Goal: Download file/media

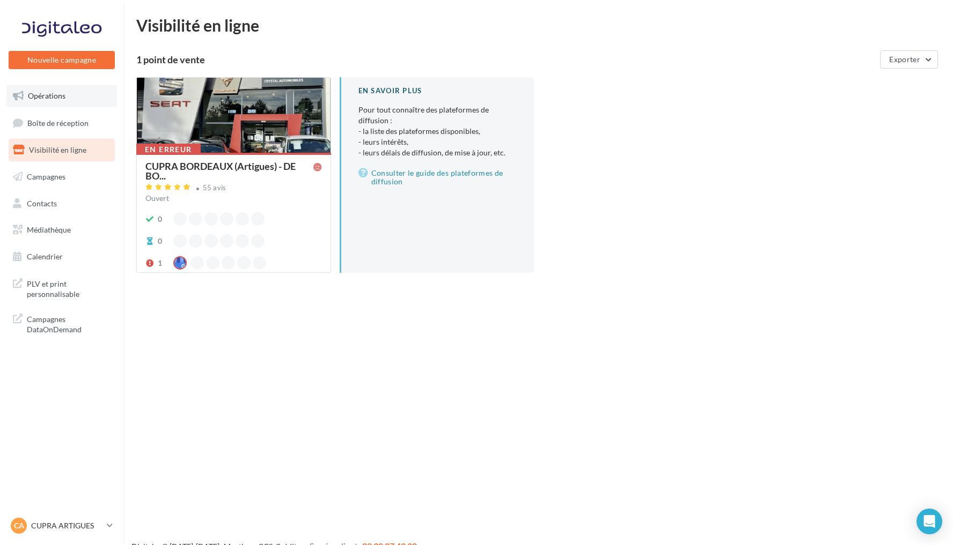
click at [90, 90] on link "Opérations" at bounding box center [61, 96] width 110 height 23
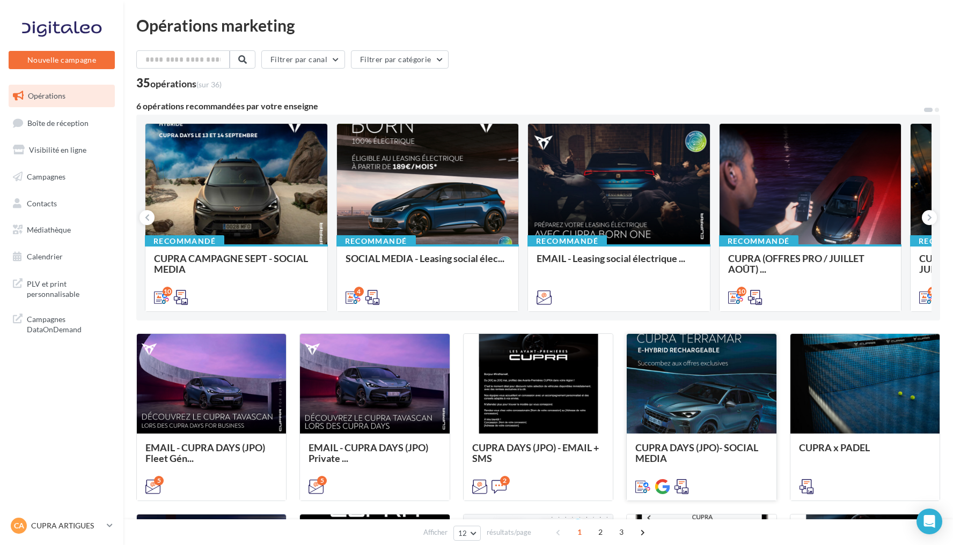
click at [720, 426] on div at bounding box center [700, 384] width 149 height 100
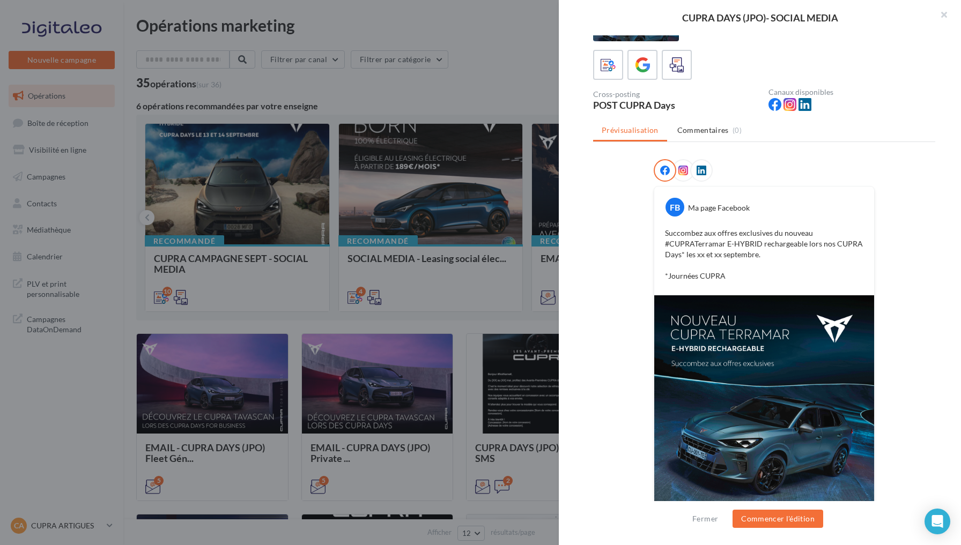
scroll to position [54, 0]
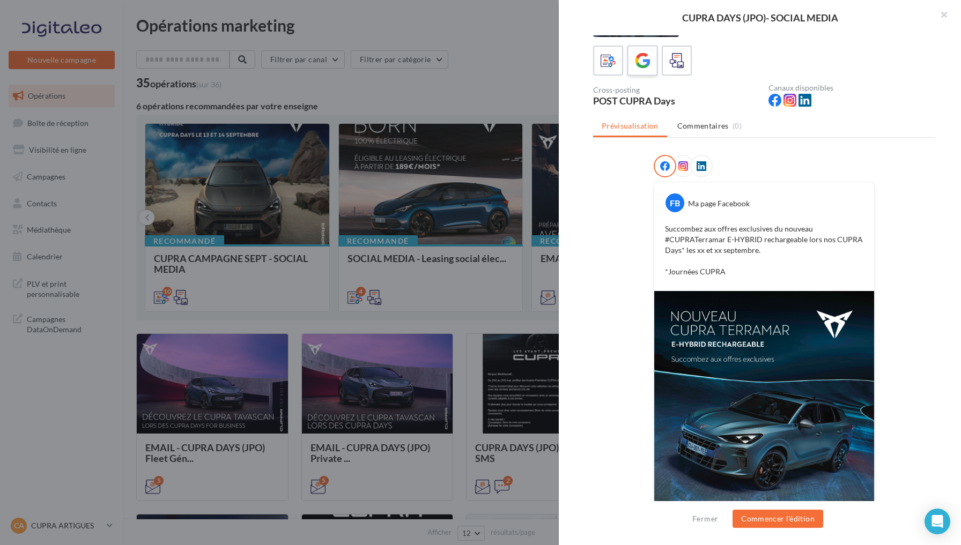
click at [639, 70] on div at bounding box center [643, 61] width 20 height 20
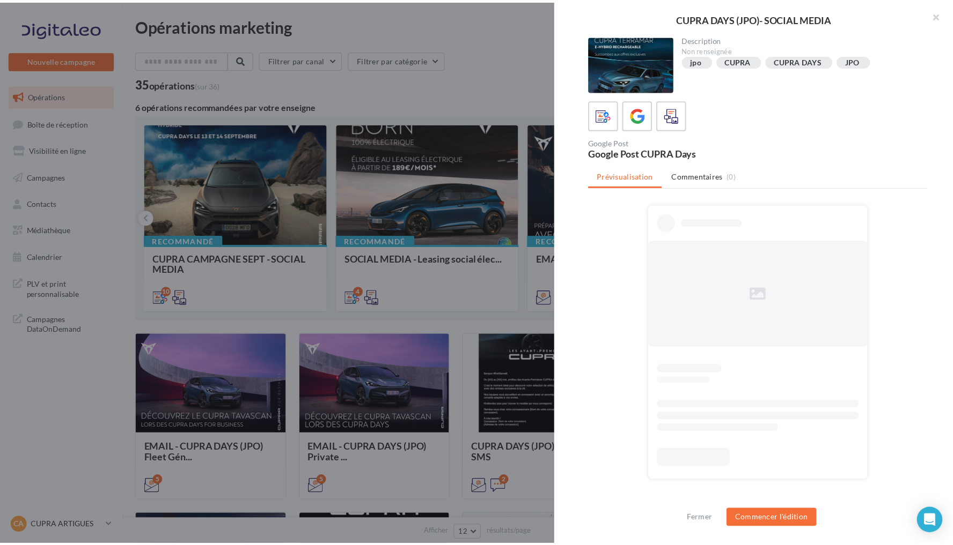
scroll to position [0, 0]
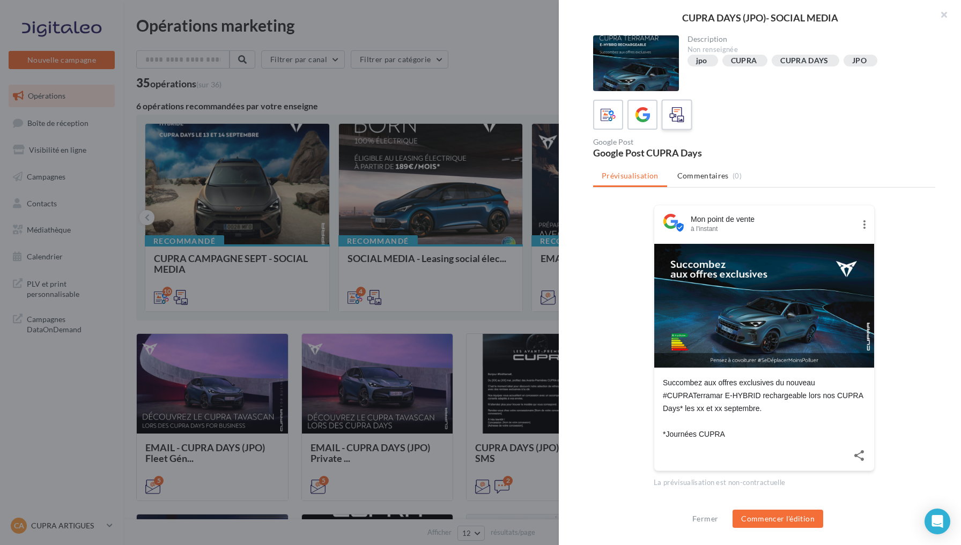
click at [678, 120] on icon at bounding box center [677, 115] width 16 height 16
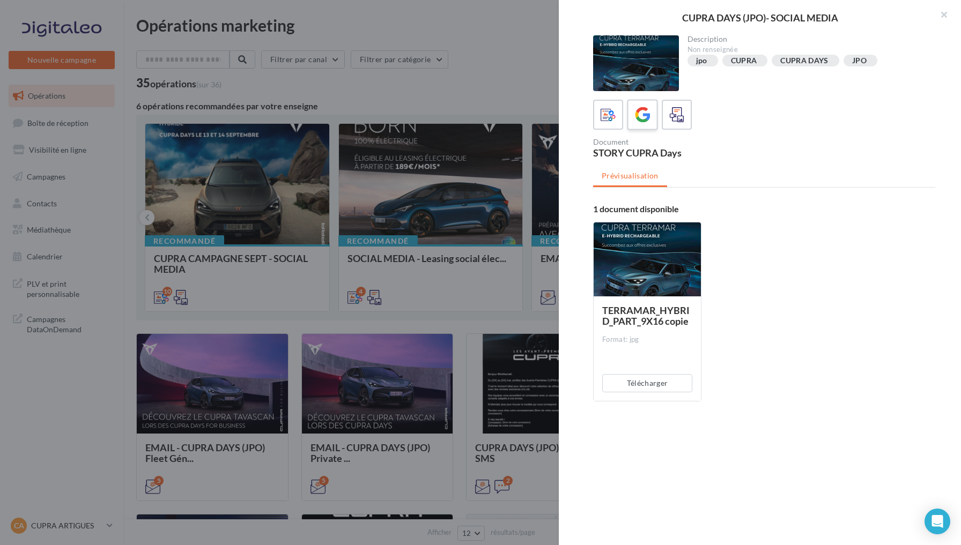
click at [647, 122] on icon at bounding box center [643, 115] width 16 height 16
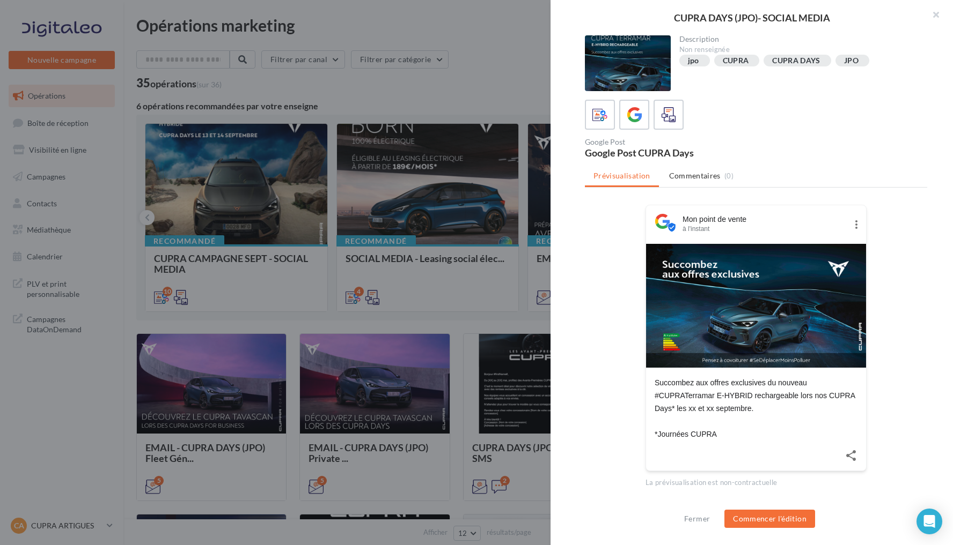
click at [455, 106] on div at bounding box center [476, 272] width 953 height 545
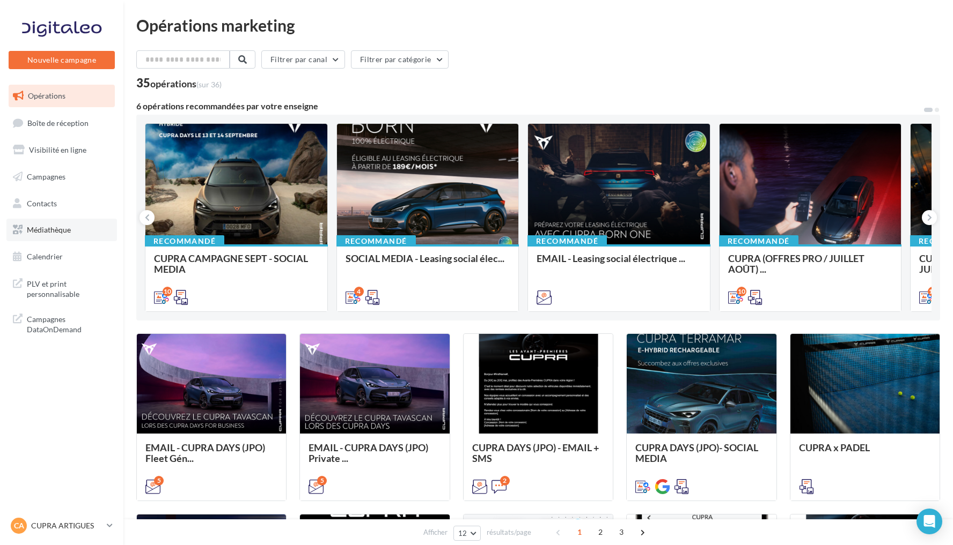
click at [70, 225] on span "Médiathèque" at bounding box center [49, 229] width 44 height 9
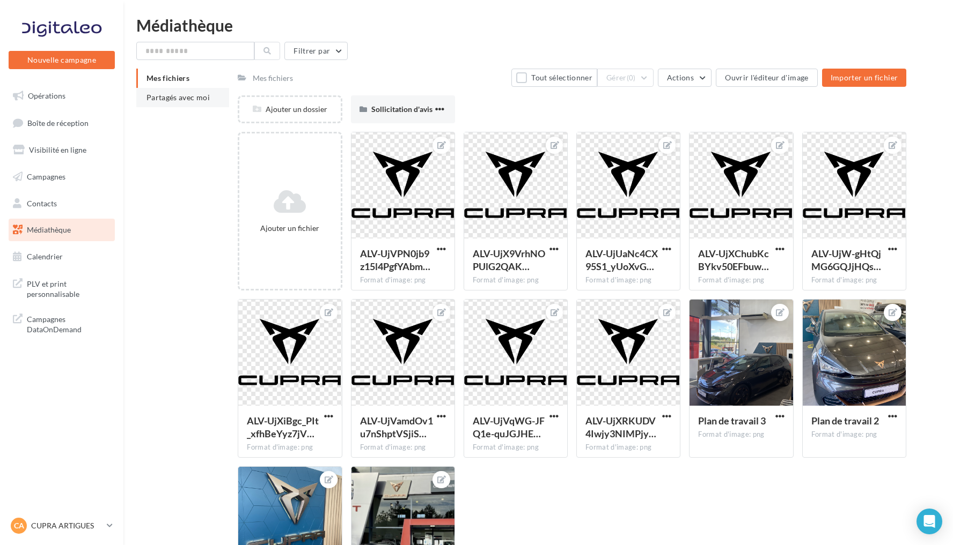
click at [173, 98] on span "Partagés avec moi" at bounding box center [177, 97] width 63 height 9
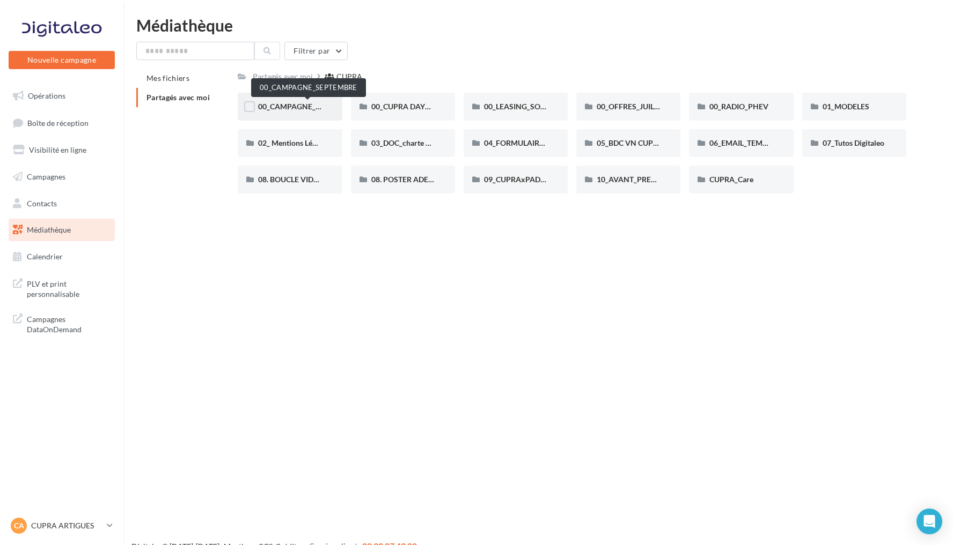
click at [290, 104] on span "00_CAMPAGNE_SEPTEMBRE" at bounding box center [308, 106] width 100 height 9
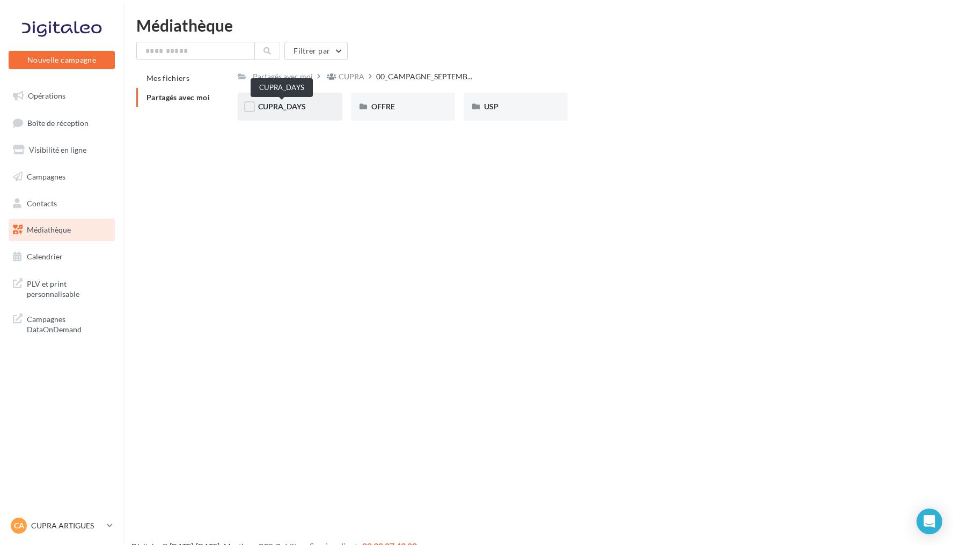
click at [287, 108] on span "CUPRA_DAYS" at bounding box center [282, 106] width 48 height 9
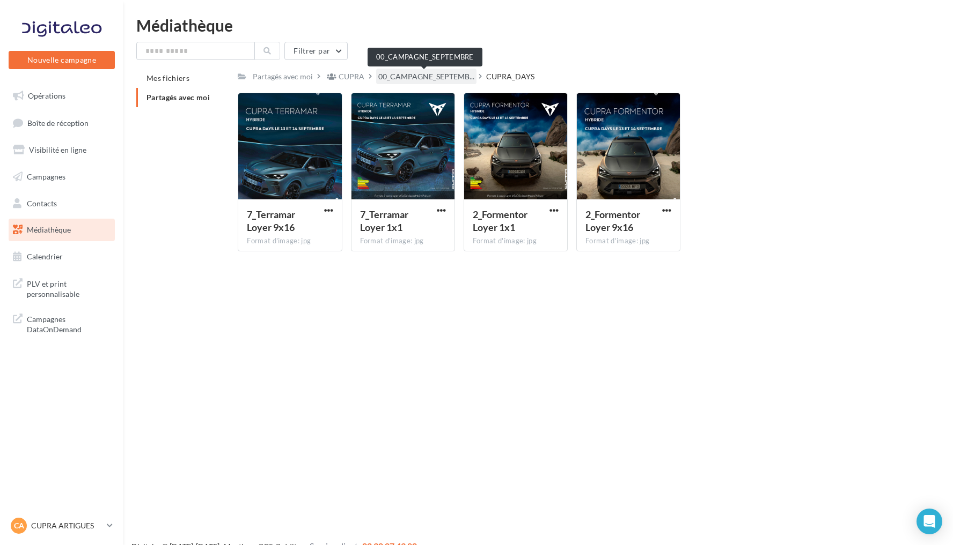
click at [454, 76] on span "00_CAMPAGNE_SEPTEMB..." at bounding box center [426, 76] width 96 height 11
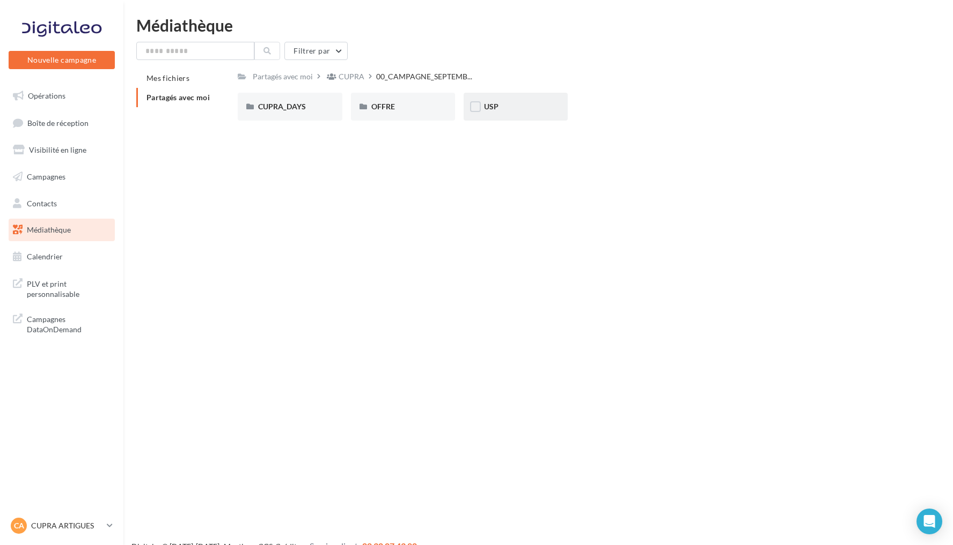
click at [514, 108] on div "USP" at bounding box center [515, 106] width 63 height 11
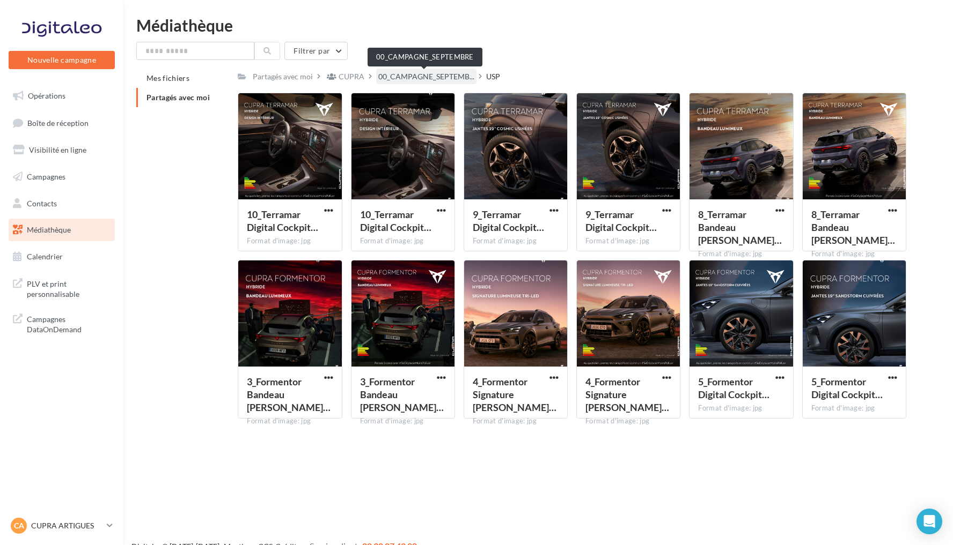
click at [437, 78] on span "00_CAMPAGNE_SEPTEMB..." at bounding box center [426, 76] width 96 height 11
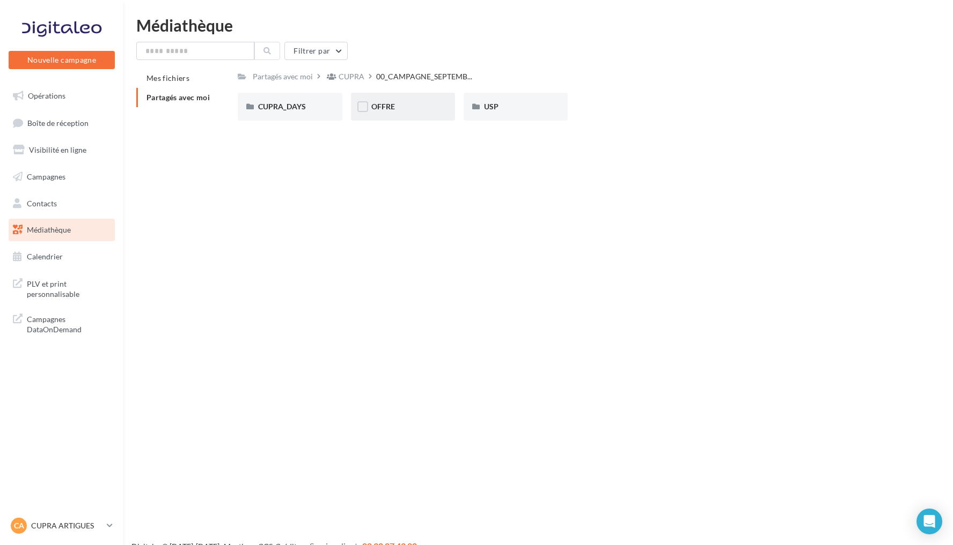
click at [404, 106] on div "OFFRE" at bounding box center [402, 106] width 63 height 11
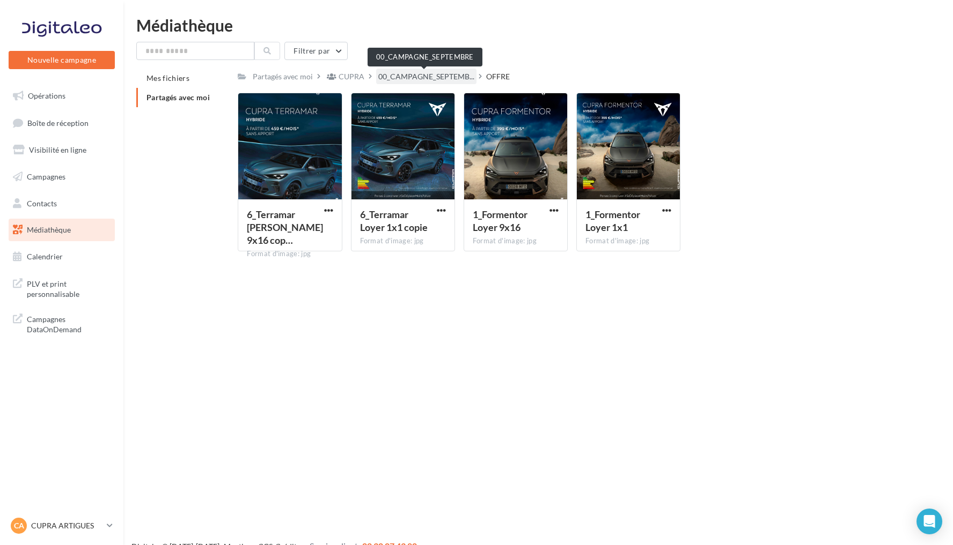
click at [412, 78] on span "00_CAMPAGNE_SEPTEMB..." at bounding box center [426, 76] width 96 height 11
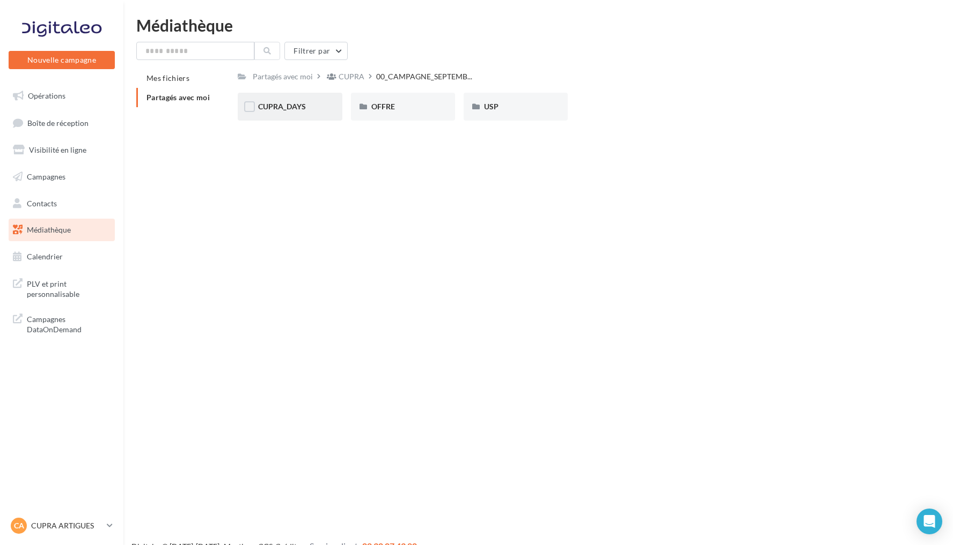
click at [315, 105] on div "CUPRA_DAYS" at bounding box center [289, 106] width 63 height 11
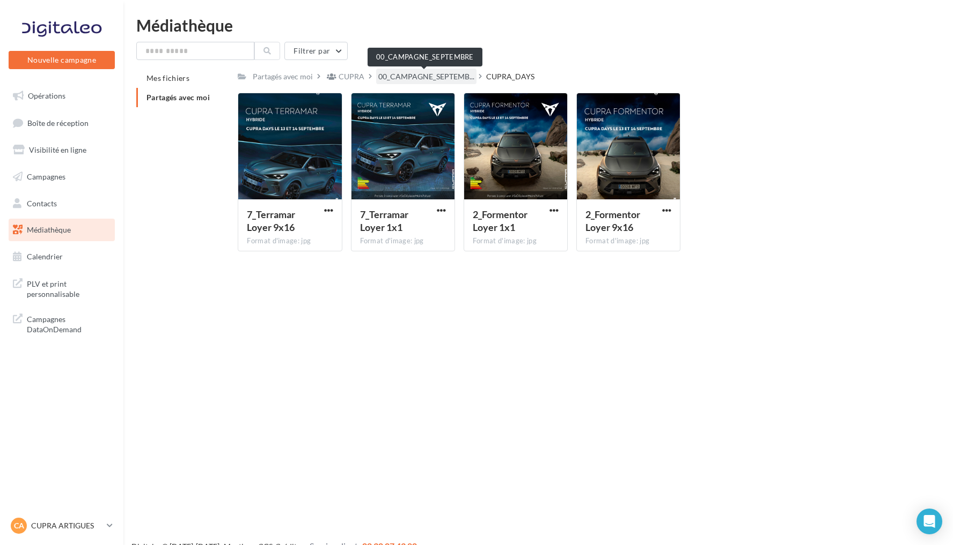
click at [397, 75] on span "00_CAMPAGNE_SEPTEMB..." at bounding box center [426, 76] width 96 height 11
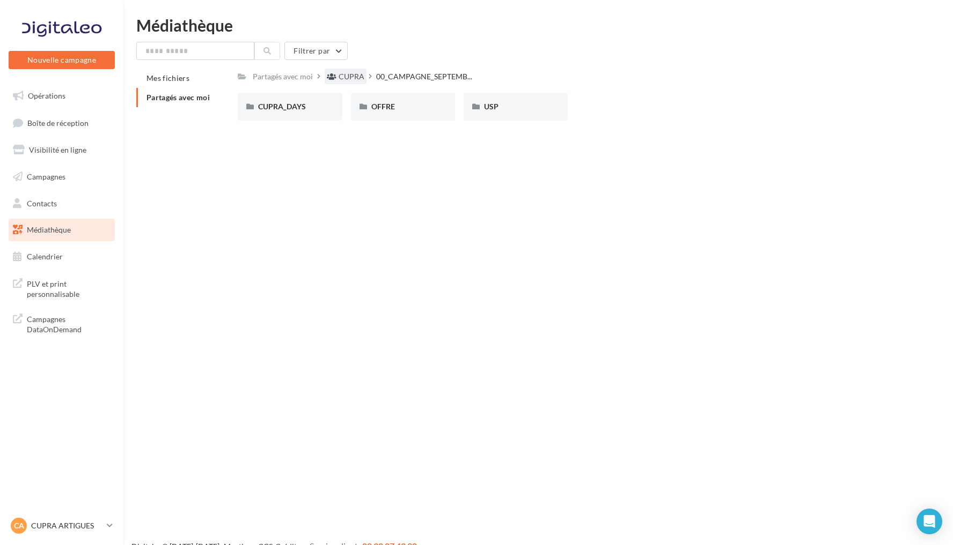
click at [352, 78] on div "CUPRA" at bounding box center [351, 76] width 26 height 11
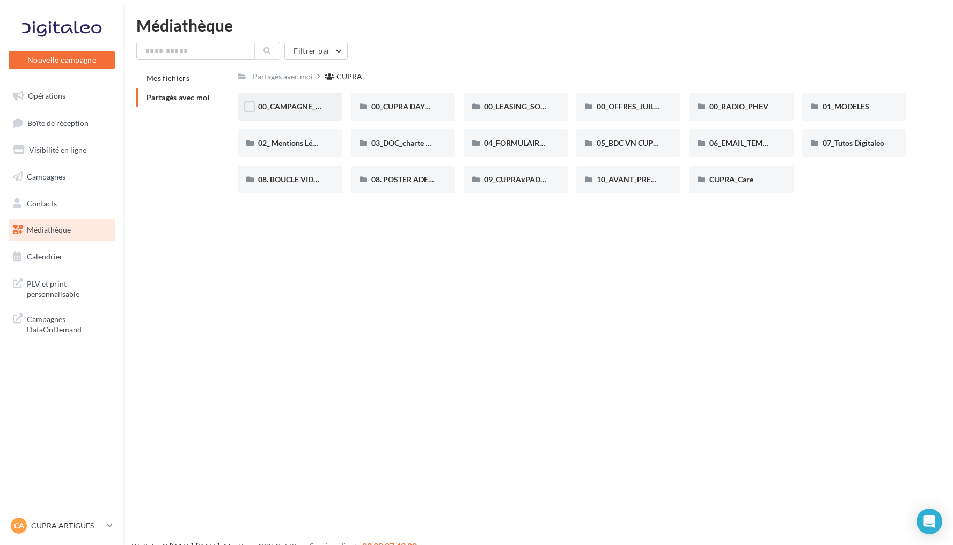
click at [299, 113] on div "00_CAMPAGNE_SEPTEMBRE" at bounding box center [290, 107] width 104 height 28
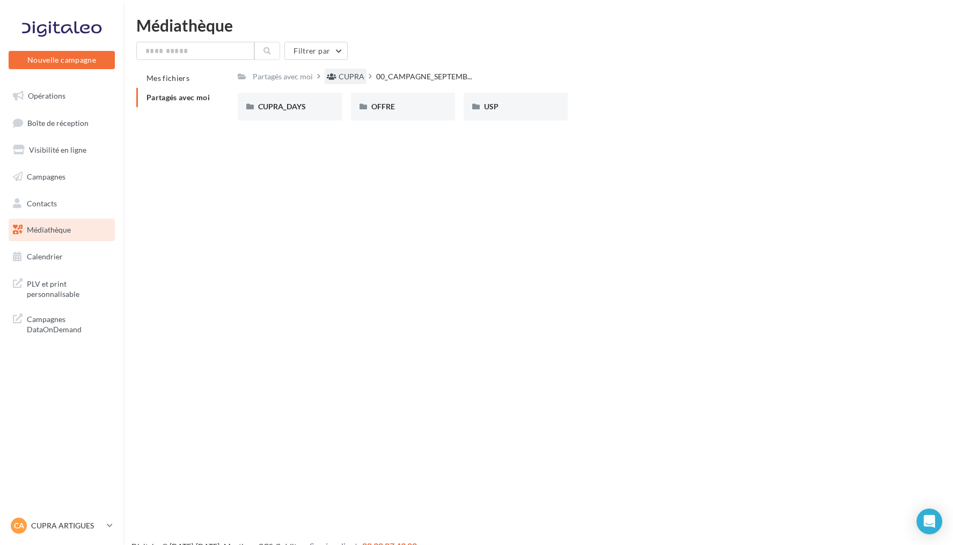
click at [354, 76] on div "CUPRA" at bounding box center [351, 76] width 26 height 11
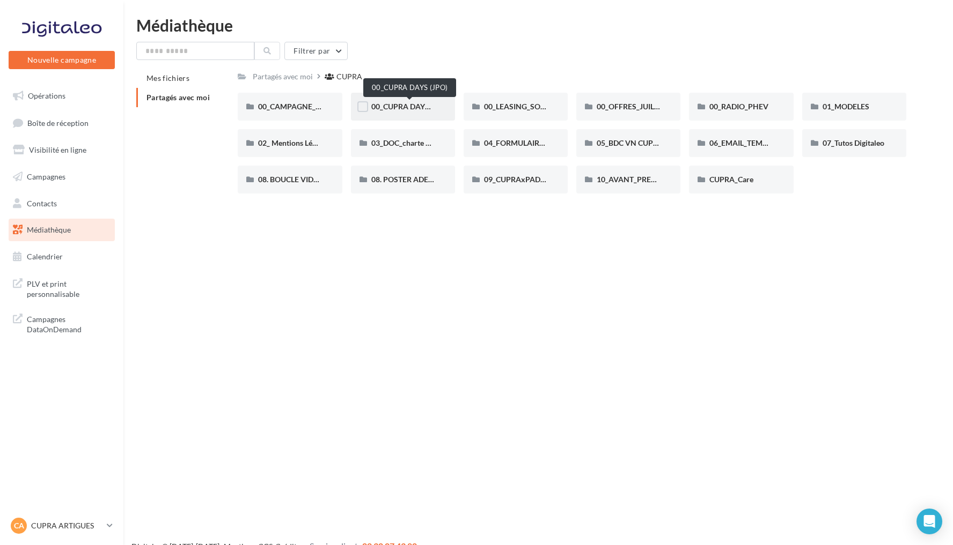
click at [411, 105] on span "00_CUPRA DAYS (JPO)" at bounding box center [410, 106] width 78 height 9
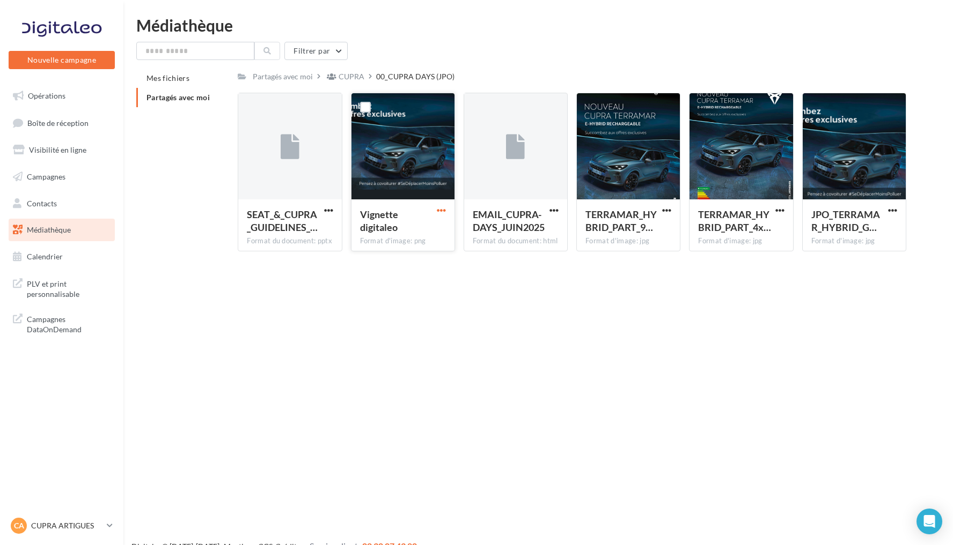
click at [439, 213] on span "button" at bounding box center [441, 210] width 9 height 9
click at [417, 229] on button "Télécharger" at bounding box center [394, 232] width 107 height 28
click at [891, 212] on span "button" at bounding box center [892, 210] width 9 height 9
click at [847, 232] on button "Télécharger" at bounding box center [845, 232] width 107 height 28
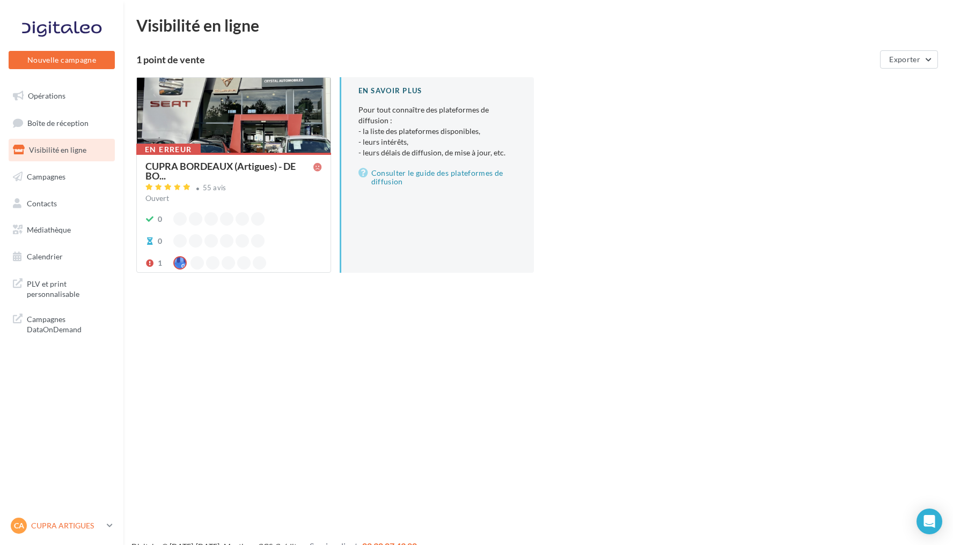
click at [54, 527] on p "CUPRA ARTIGUES" at bounding box center [66, 526] width 71 height 11
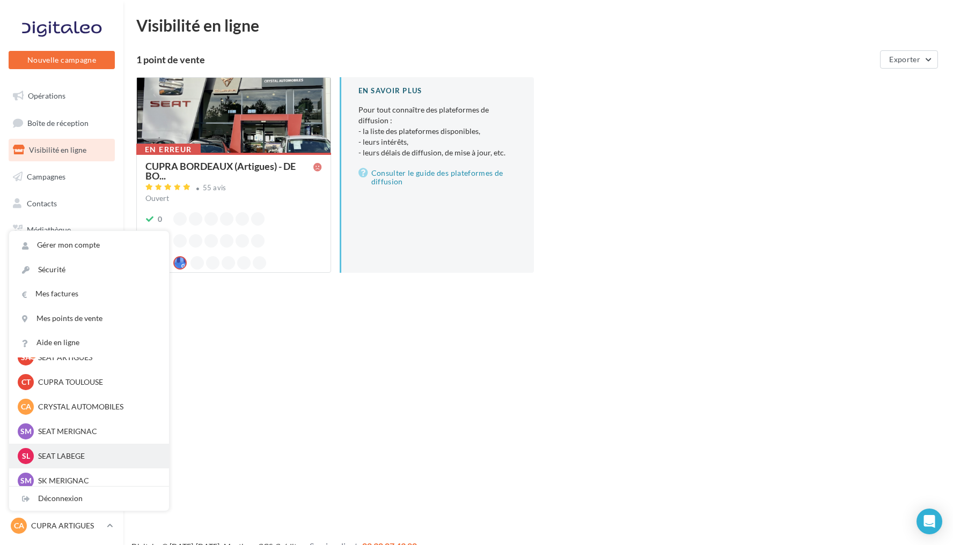
scroll to position [73, 0]
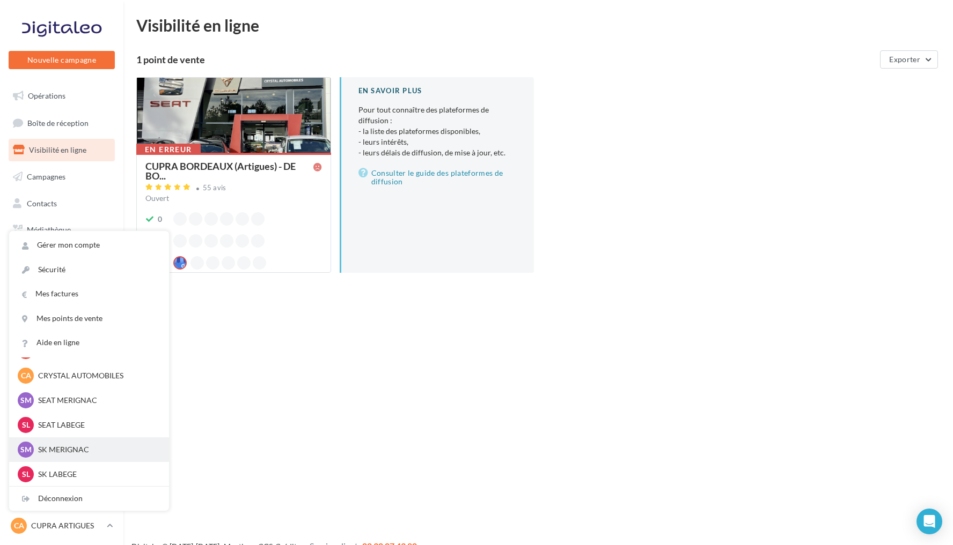
click at [72, 442] on div "SM SK MERIGNAC sk-meri-ter" at bounding box center [89, 450] width 143 height 16
